Goal: Transaction & Acquisition: Purchase product/service

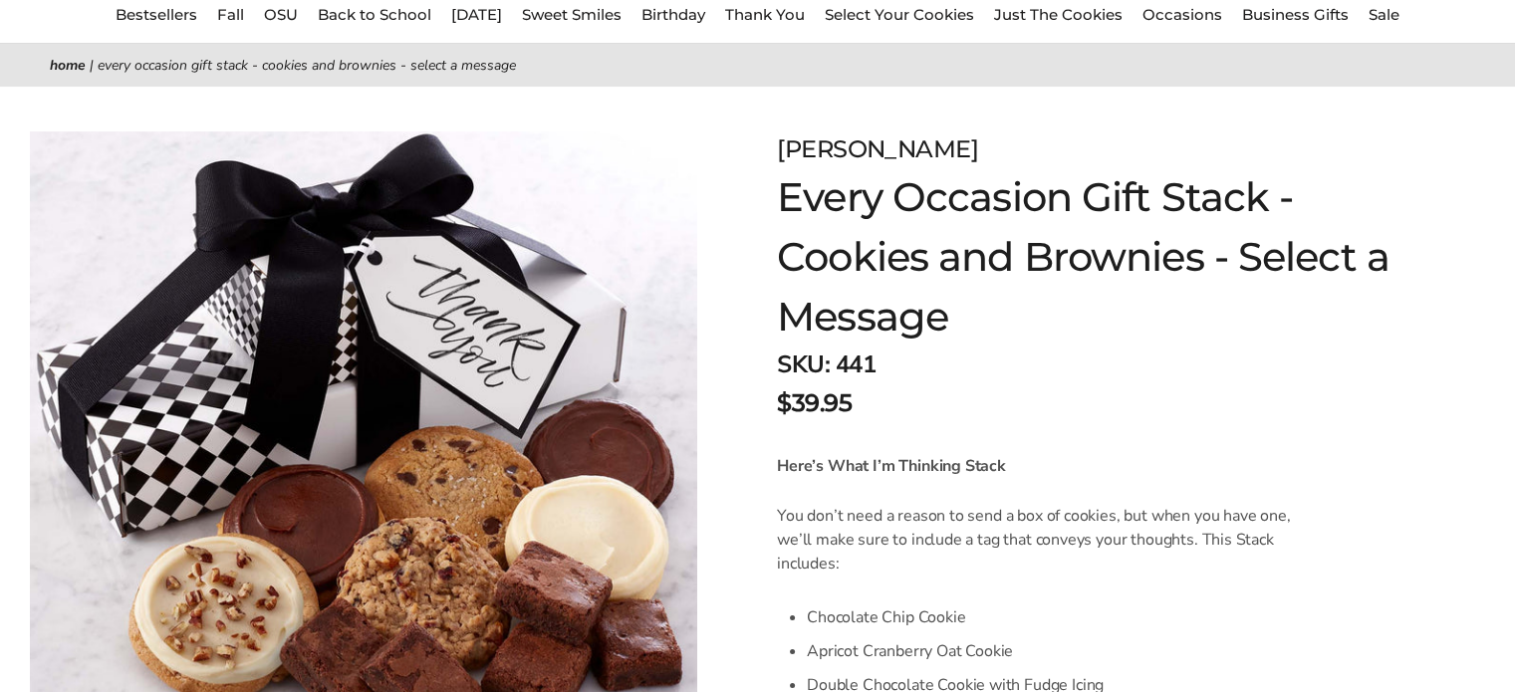
scroll to position [87, 0]
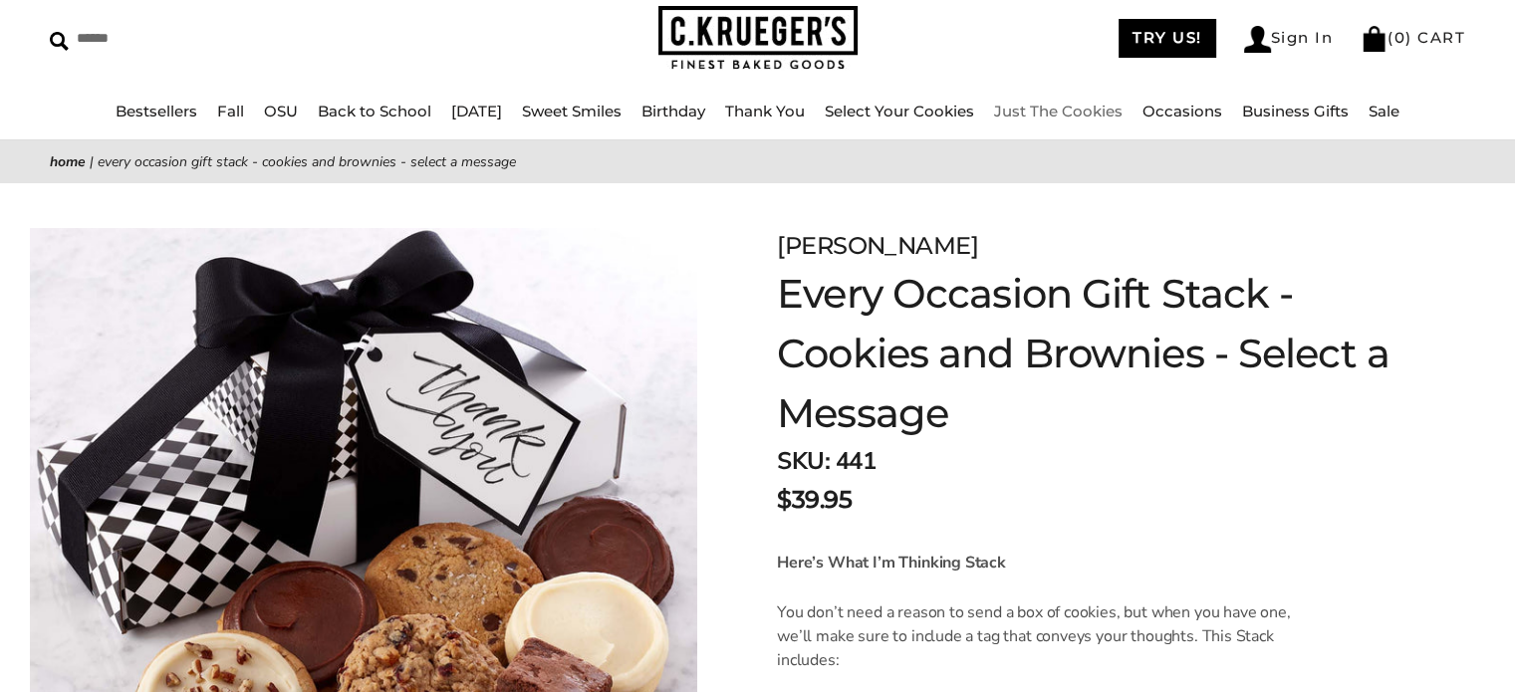
click at [1063, 114] on link "Just The Cookies" at bounding box center [1058, 111] width 129 height 19
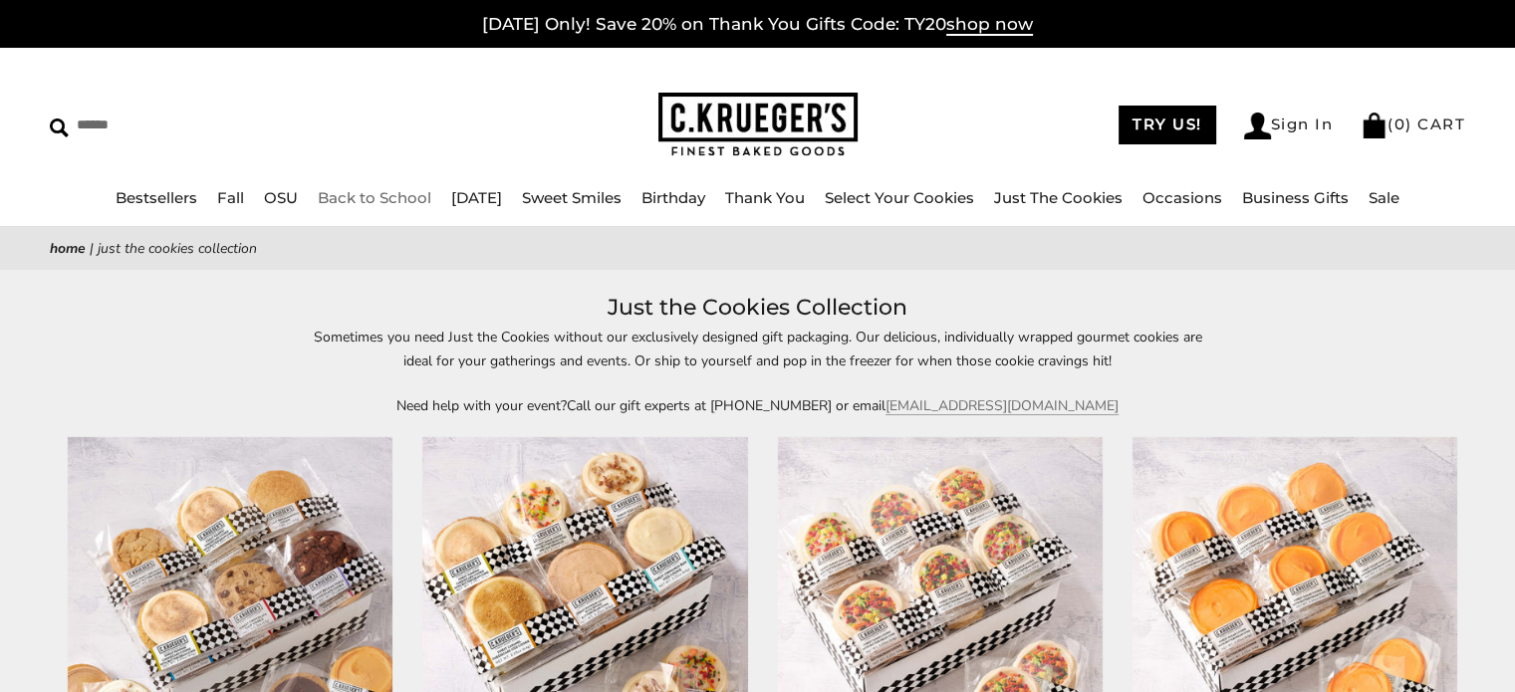
click at [323, 194] on link "Back to School" at bounding box center [375, 197] width 114 height 19
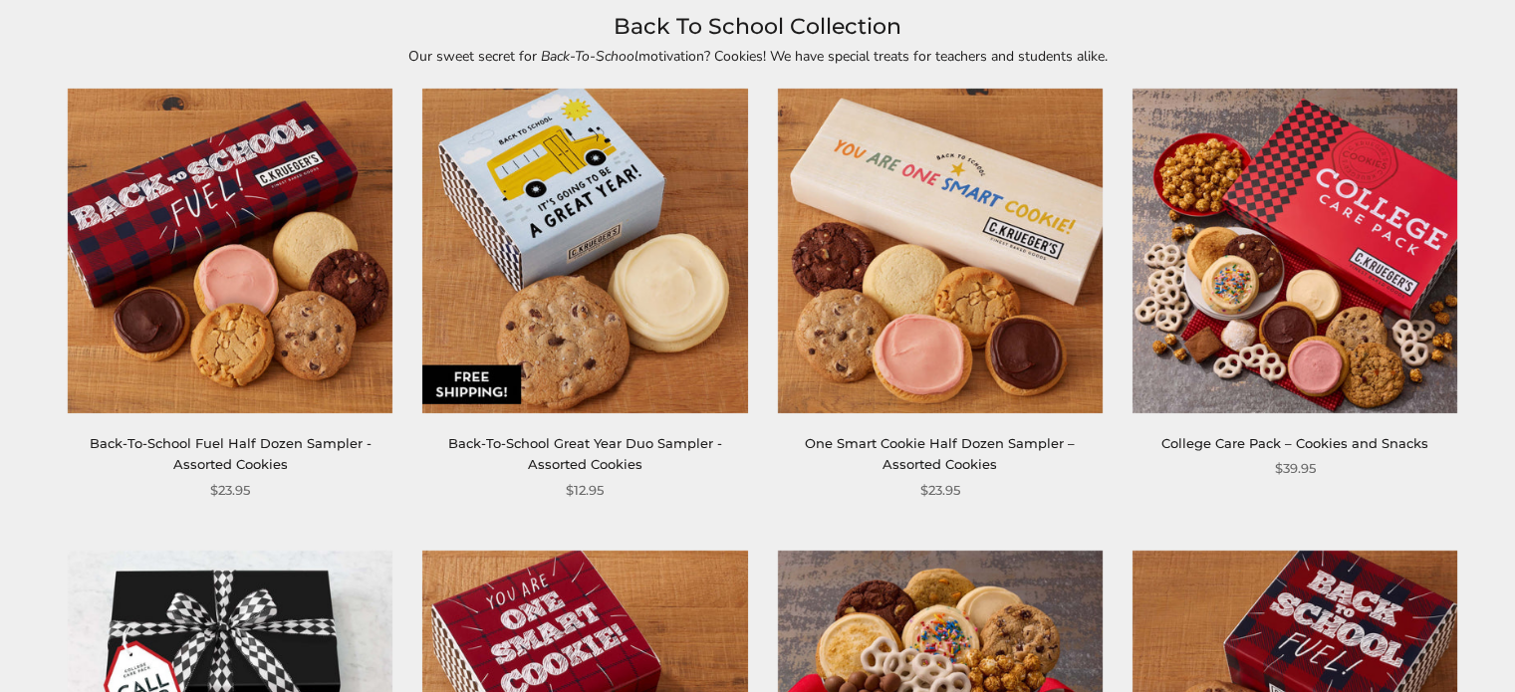
scroll to position [279, 0]
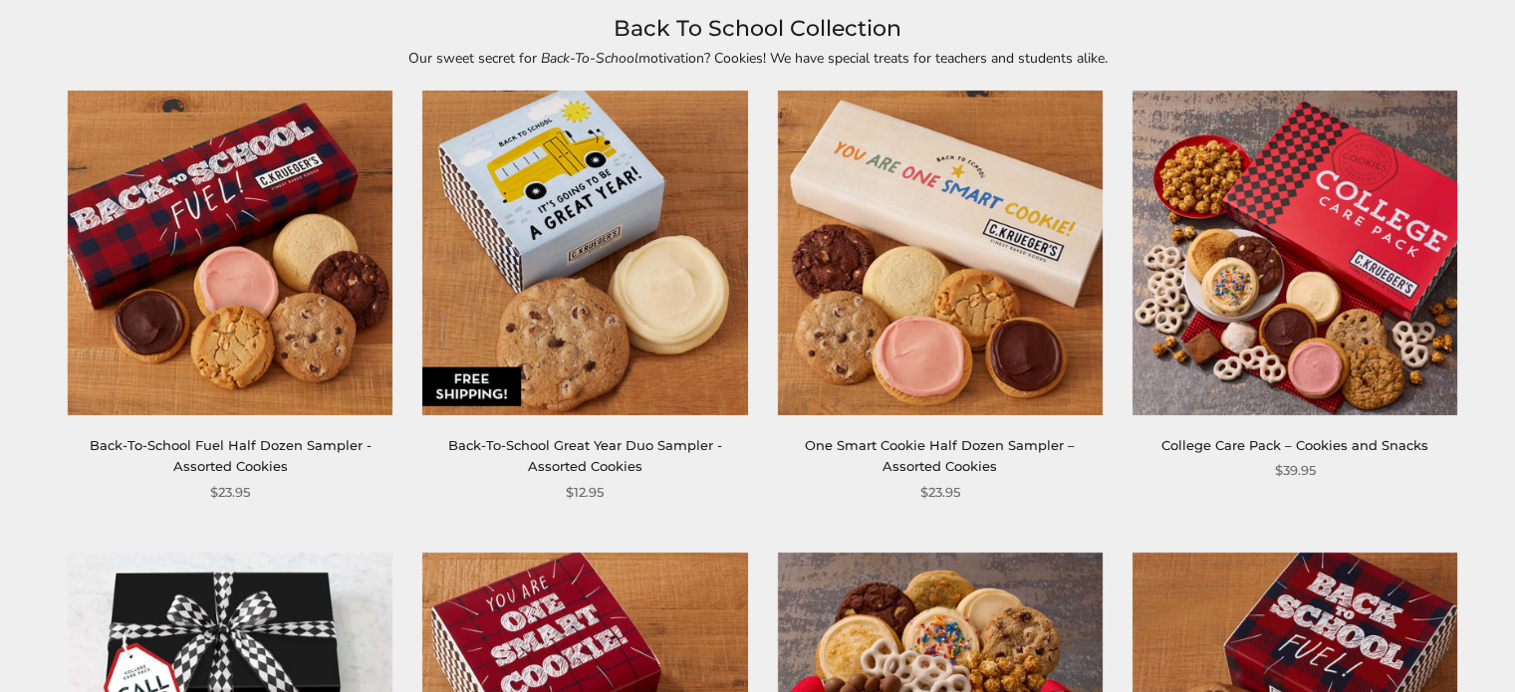
click at [1318, 444] on link "College Care Pack – Cookies and Snacks" at bounding box center [1295, 445] width 267 height 16
